Goal: Navigation & Orientation: Understand site structure

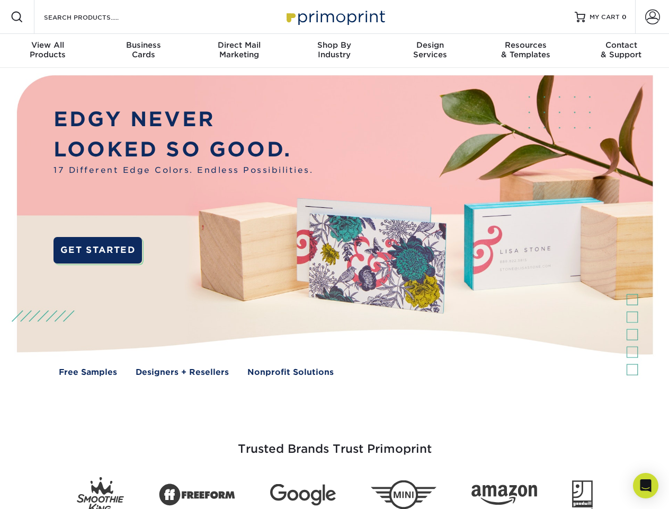
click at [334, 254] on img at bounding box center [334, 233] width 662 height 331
click at [17, 17] on span at bounding box center [17, 17] width 13 height 13
click at [652, 17] on span at bounding box center [652, 17] width 15 height 15
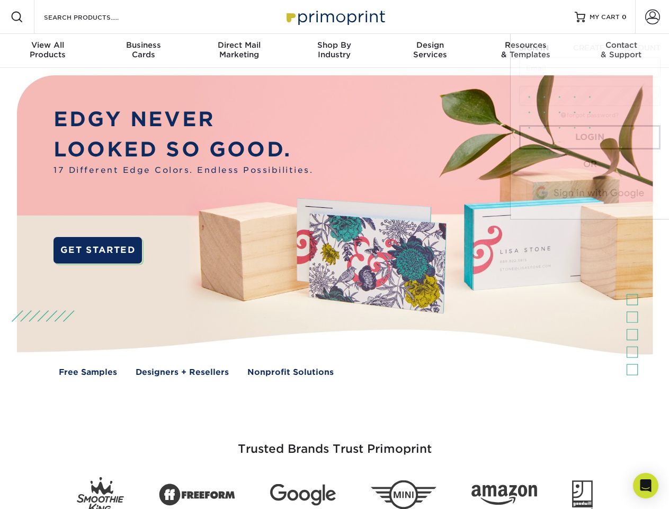
click at [48, 51] on div "View All Products" at bounding box center [47, 49] width 95 height 19
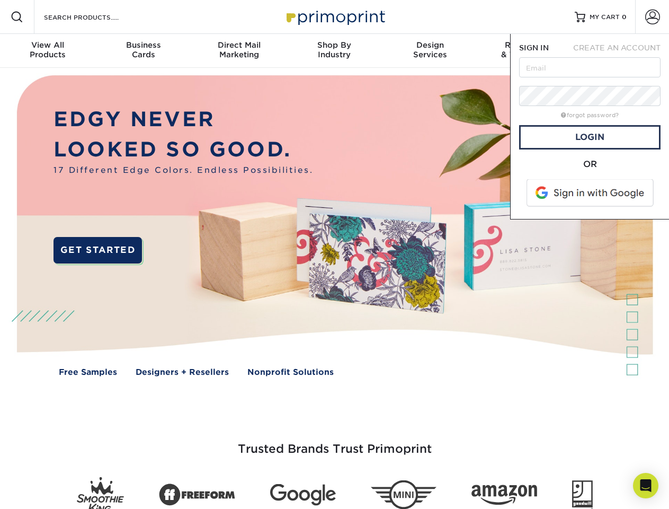
click at [143, 51] on div "Business Cards" at bounding box center [142, 49] width 95 height 19
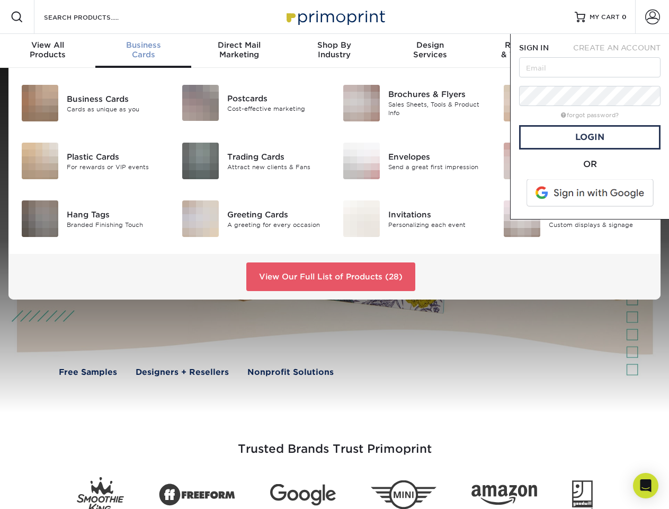
click at [239, 51] on div "Direct Mail Marketing" at bounding box center [238, 49] width 95 height 19
click at [334, 51] on div "Shop By Industry" at bounding box center [334, 49] width 95 height 19
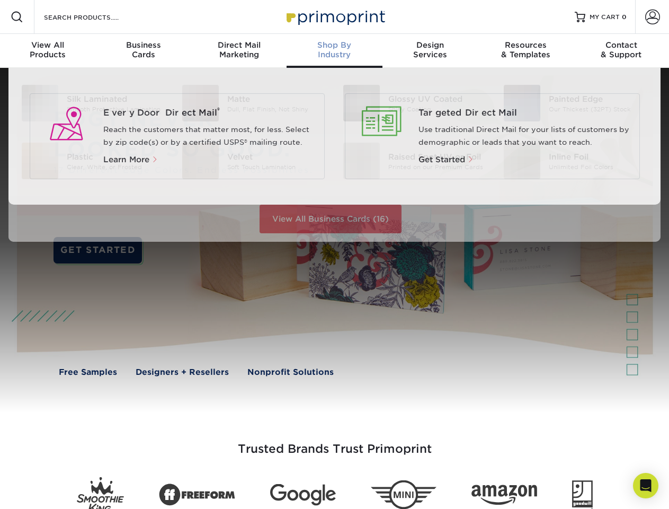
click at [430, 51] on div "Design Services" at bounding box center [429, 49] width 95 height 19
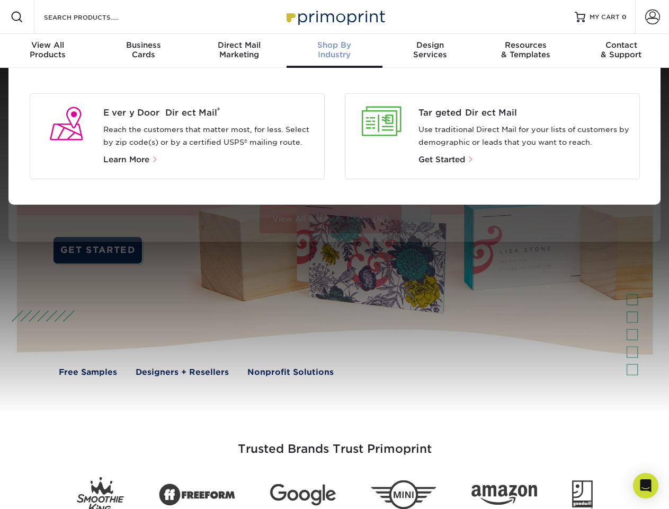
click at [526, 51] on div "Resources & Templates" at bounding box center [525, 49] width 95 height 19
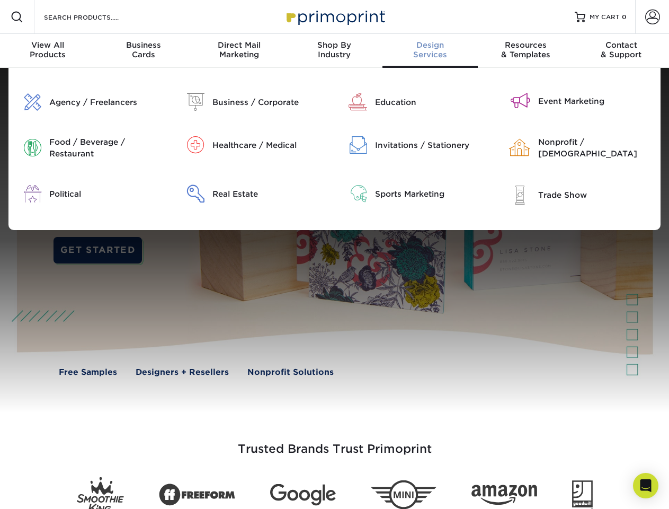
click at [621, 51] on div "Contact & Support" at bounding box center [621, 49] width 95 height 19
